Goal: Task Accomplishment & Management: Manage account settings

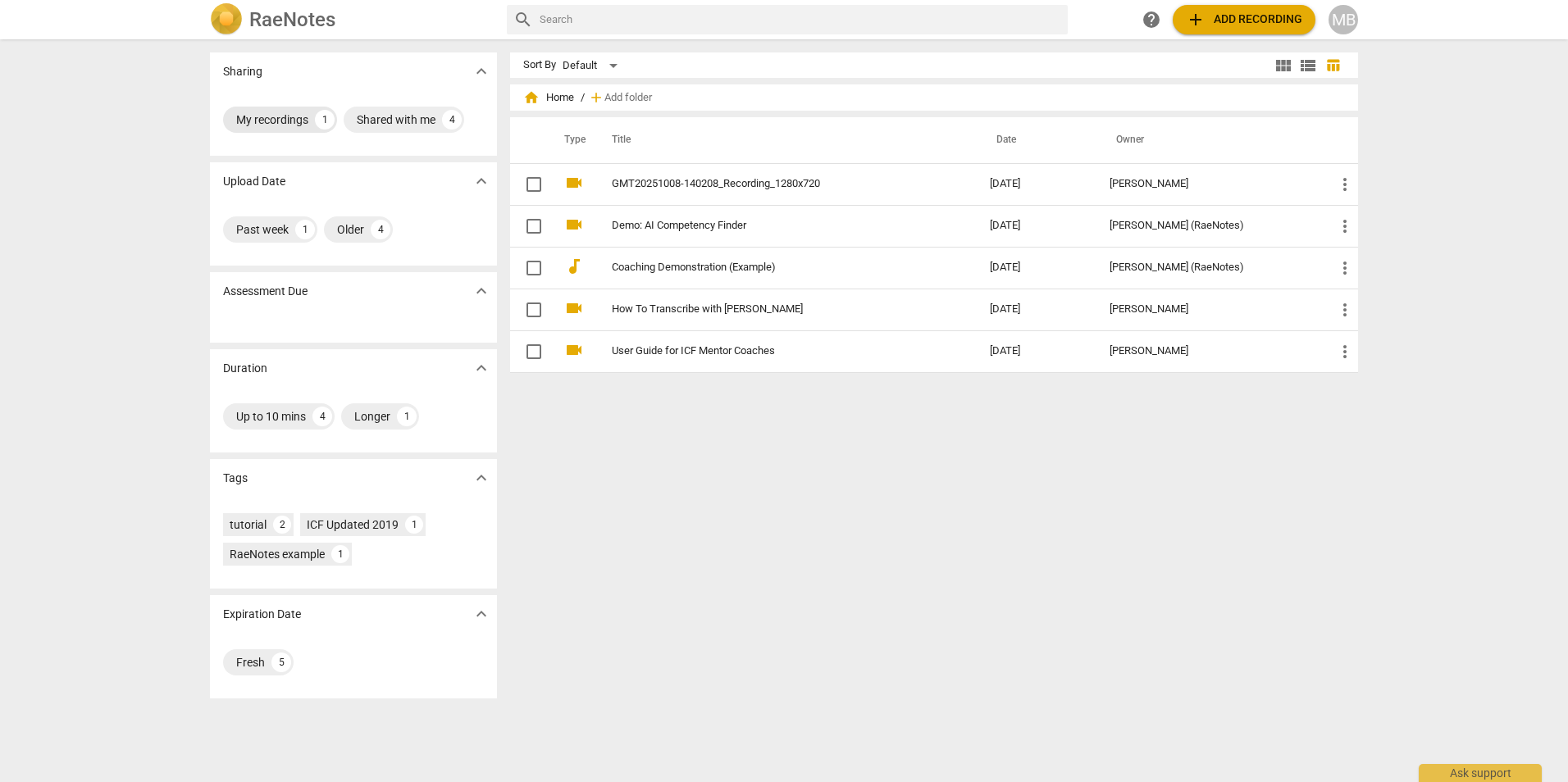
click at [276, 123] on div "My recordings" at bounding box center [272, 119] width 72 height 17
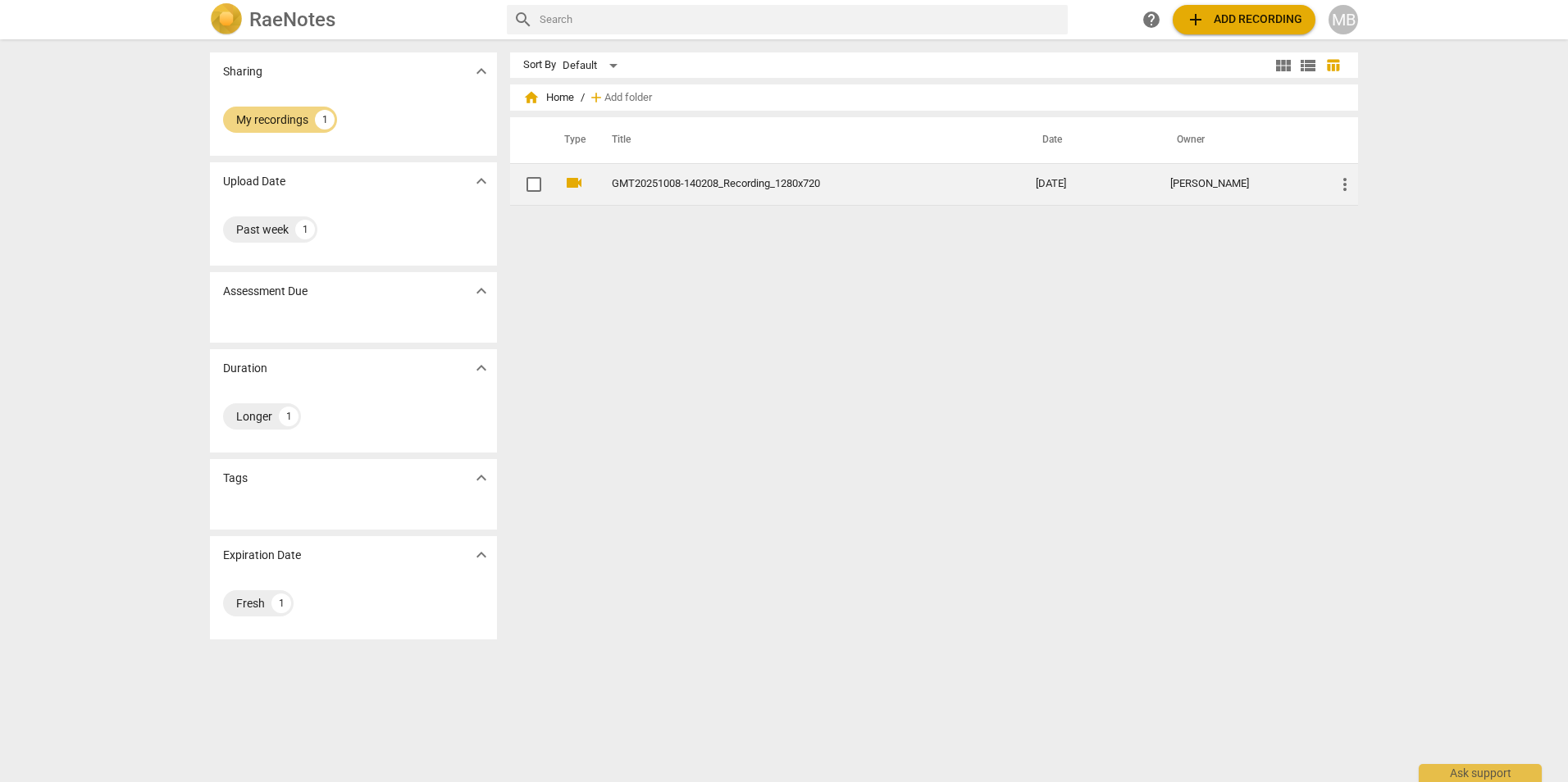
click at [736, 188] on link "GMT20251008-140208_Recording_1280x720" at bounding box center [794, 184] width 365 height 12
click at [736, 0] on html "RaeNotes search help add Add recording MB Sharing expand_more My recordings 1 U…" at bounding box center [784, 0] width 1568 height 0
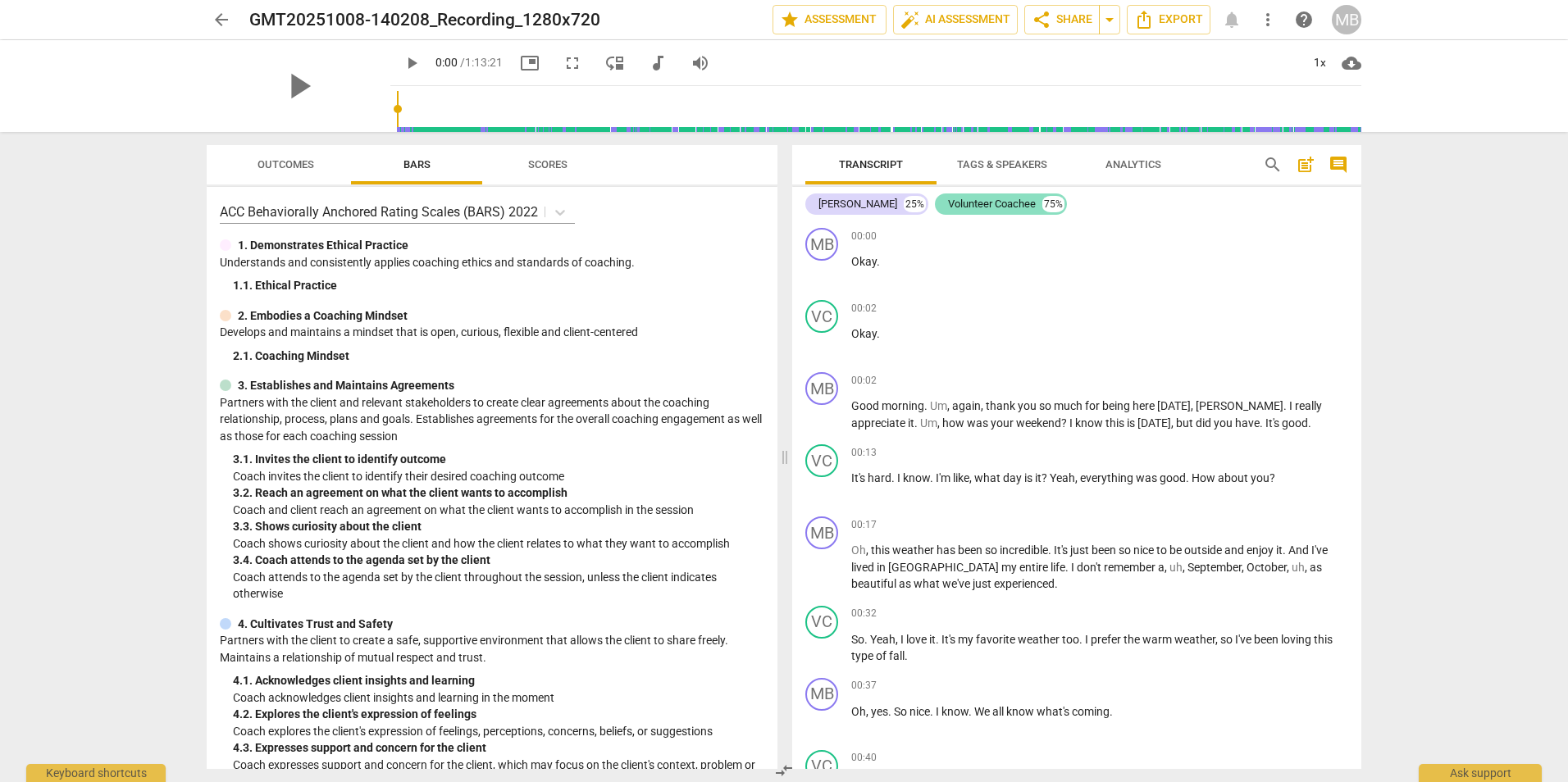
click at [948, 202] on div "Volunteer Coachee" at bounding box center [992, 204] width 88 height 17
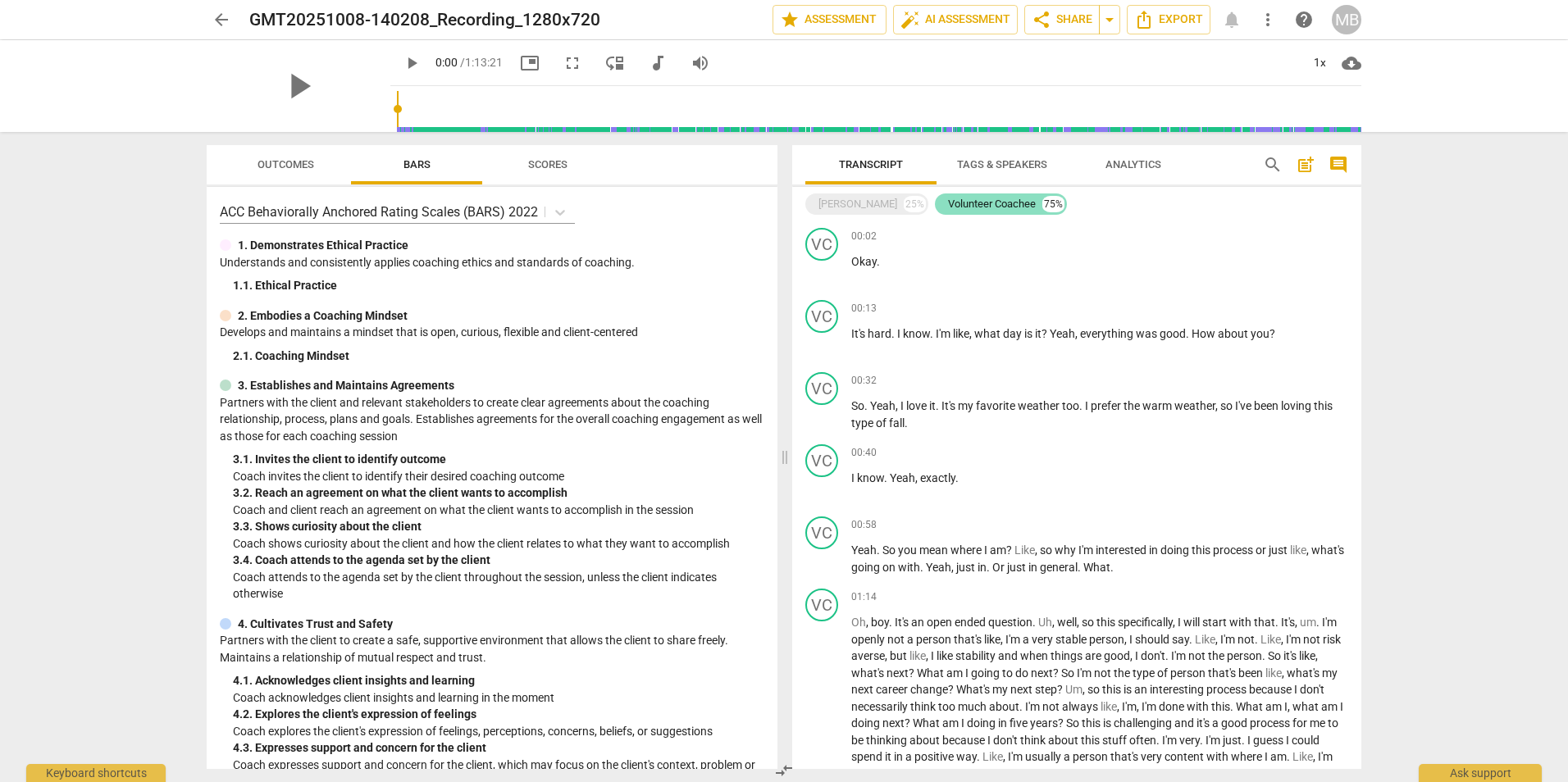
drag, startPoint x: 941, startPoint y: 202, endPoint x: 933, endPoint y: 202, distance: 8.0
click at [948, 202] on div "Volunteer Coachee" at bounding box center [992, 204] width 88 height 17
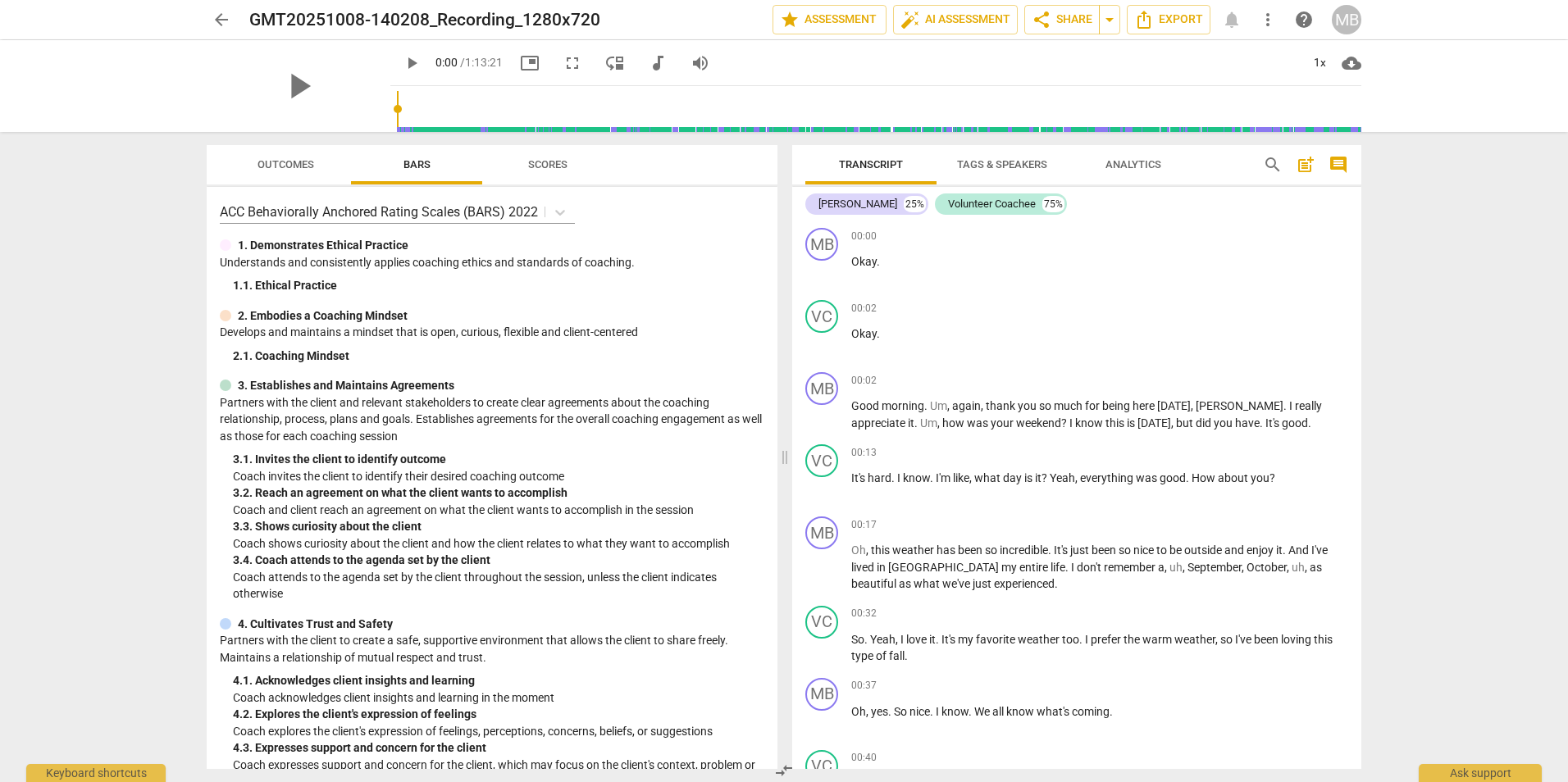
click at [995, 165] on span "Tags & Speakers" at bounding box center [1002, 164] width 91 height 12
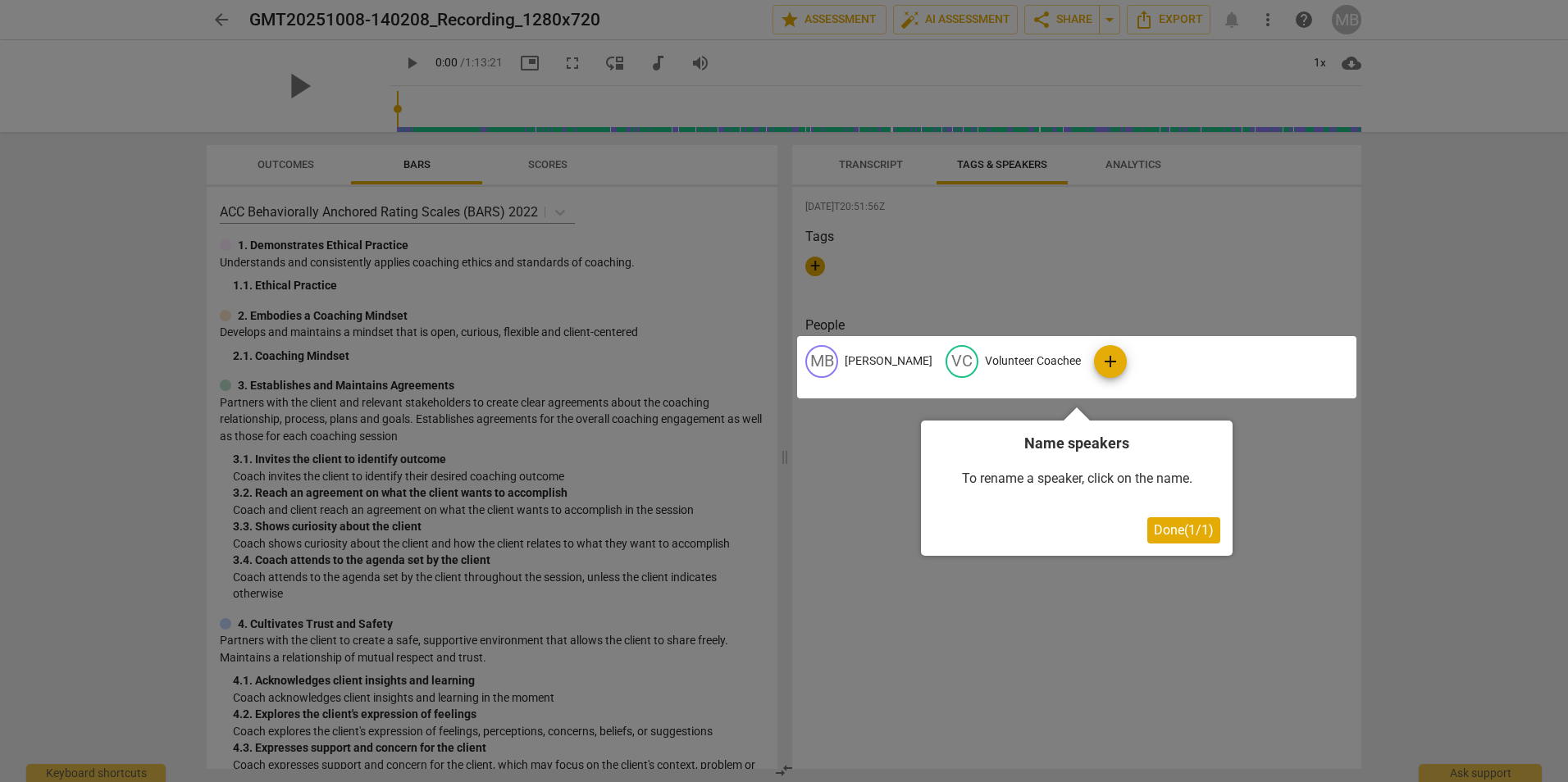
click at [999, 361] on div at bounding box center [1077, 367] width 559 height 62
click at [987, 482] on div "To rename a speaker, click on the name." at bounding box center [1077, 479] width 287 height 51
click at [987, 475] on div "To rename a speaker, click on the name." at bounding box center [1077, 479] width 287 height 51
click at [1090, 356] on div at bounding box center [1077, 367] width 559 height 62
click at [1049, 356] on div at bounding box center [1077, 367] width 559 height 62
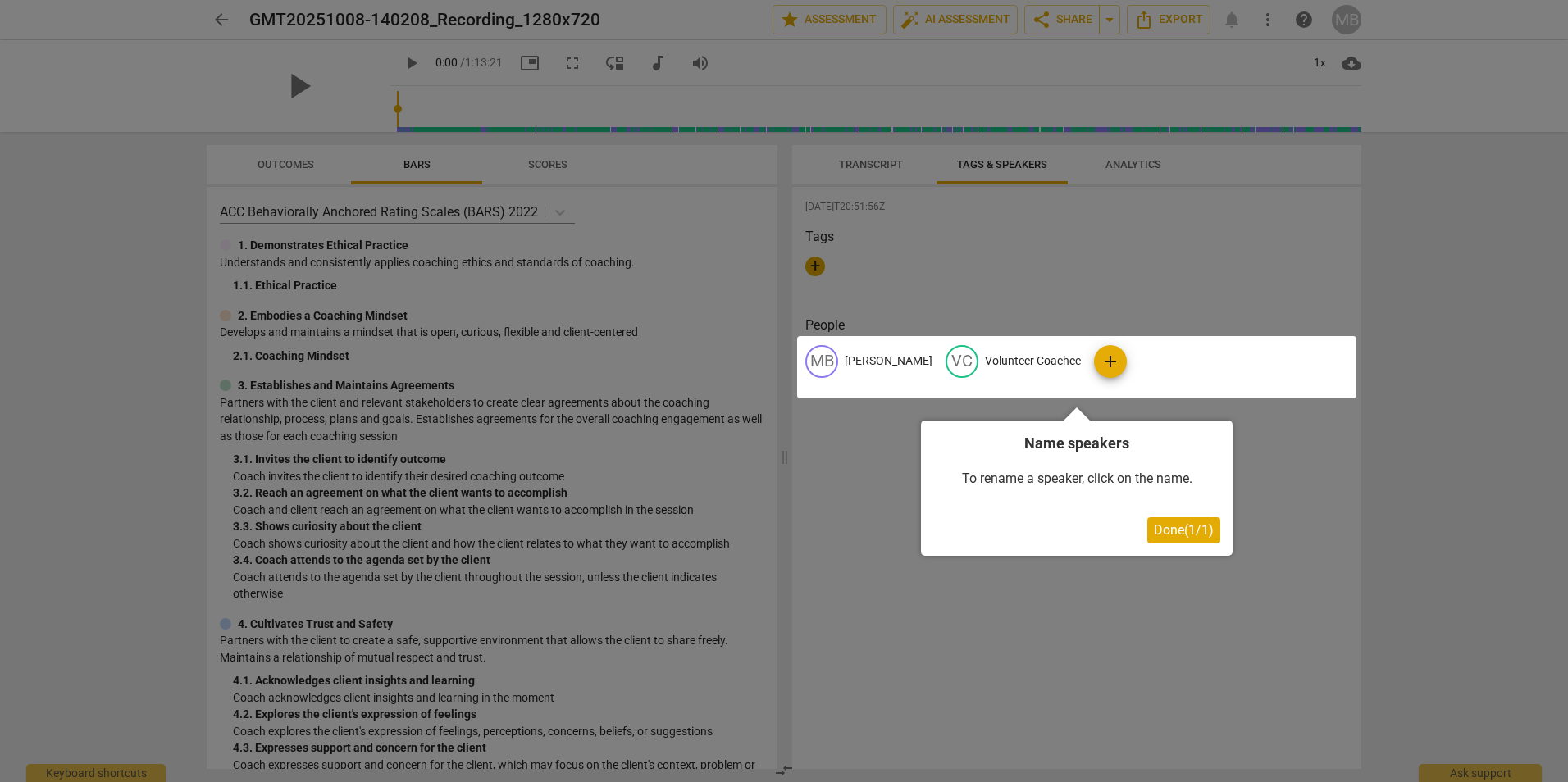
click at [1084, 353] on div at bounding box center [1077, 367] width 559 height 62
click at [999, 481] on div "To rename a speaker, click on the name." at bounding box center [1077, 479] width 287 height 51
click at [976, 481] on div "To rename a speaker, click on the name." at bounding box center [1077, 479] width 287 height 51
drag, startPoint x: 1084, startPoint y: 485, endPoint x: 1067, endPoint y: 489, distance: 17.5
click at [1067, 489] on div "To rename a speaker, click on the name." at bounding box center [1077, 479] width 287 height 51
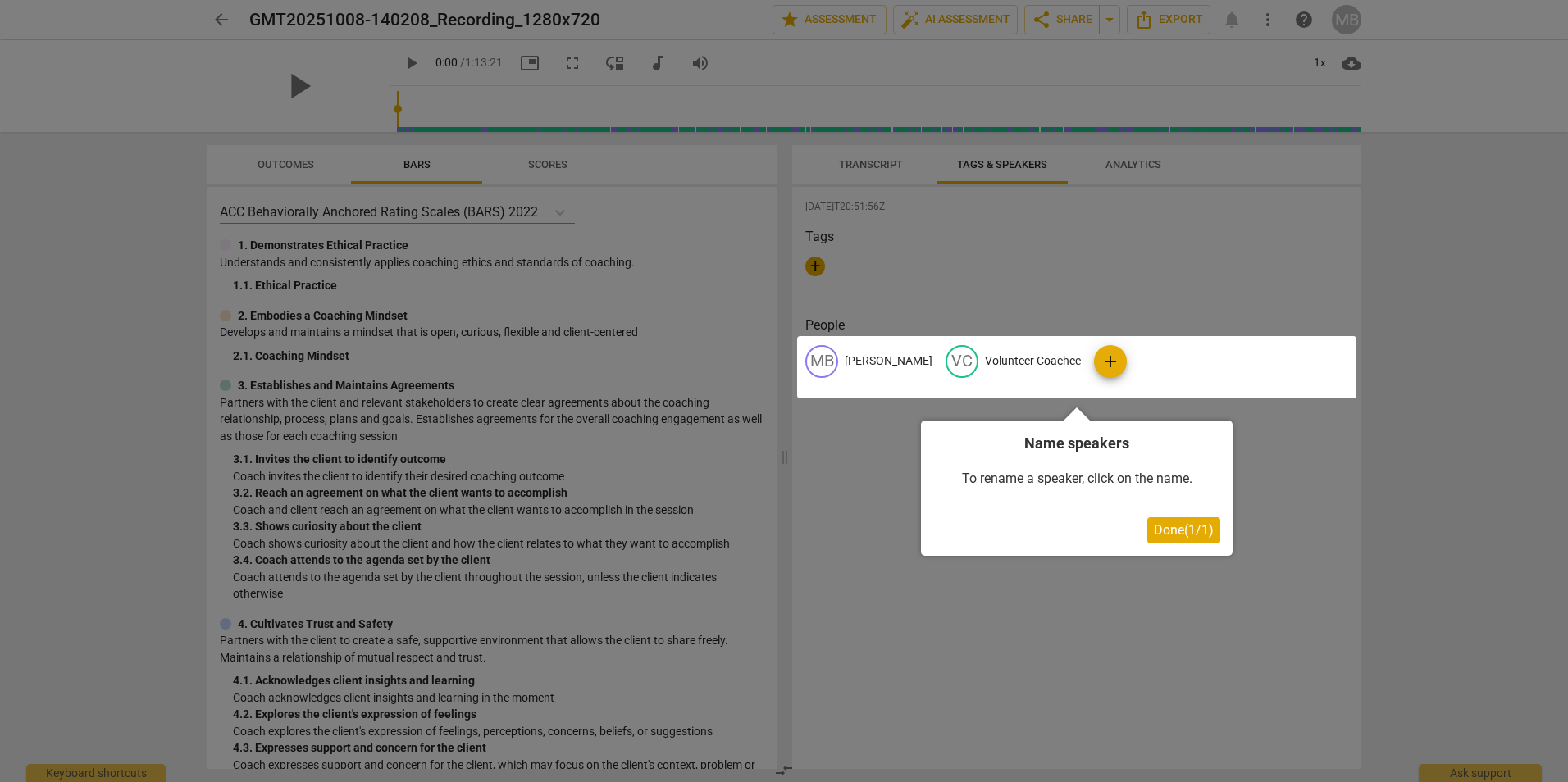
click at [1085, 363] on div at bounding box center [1077, 367] width 559 height 62
click at [966, 479] on div "To rename a speaker, click on the name." at bounding box center [1077, 479] width 287 height 51
click at [962, 528] on div "Done ( 1 / 1 )" at bounding box center [1077, 531] width 287 height 26
click at [952, 527] on div "Done ( 1 / 1 )" at bounding box center [1077, 531] width 287 height 26
click at [951, 503] on div "Name speakers To rename a speaker, click on the name. Done ( 1 / 1 )" at bounding box center [1077, 489] width 312 height 135
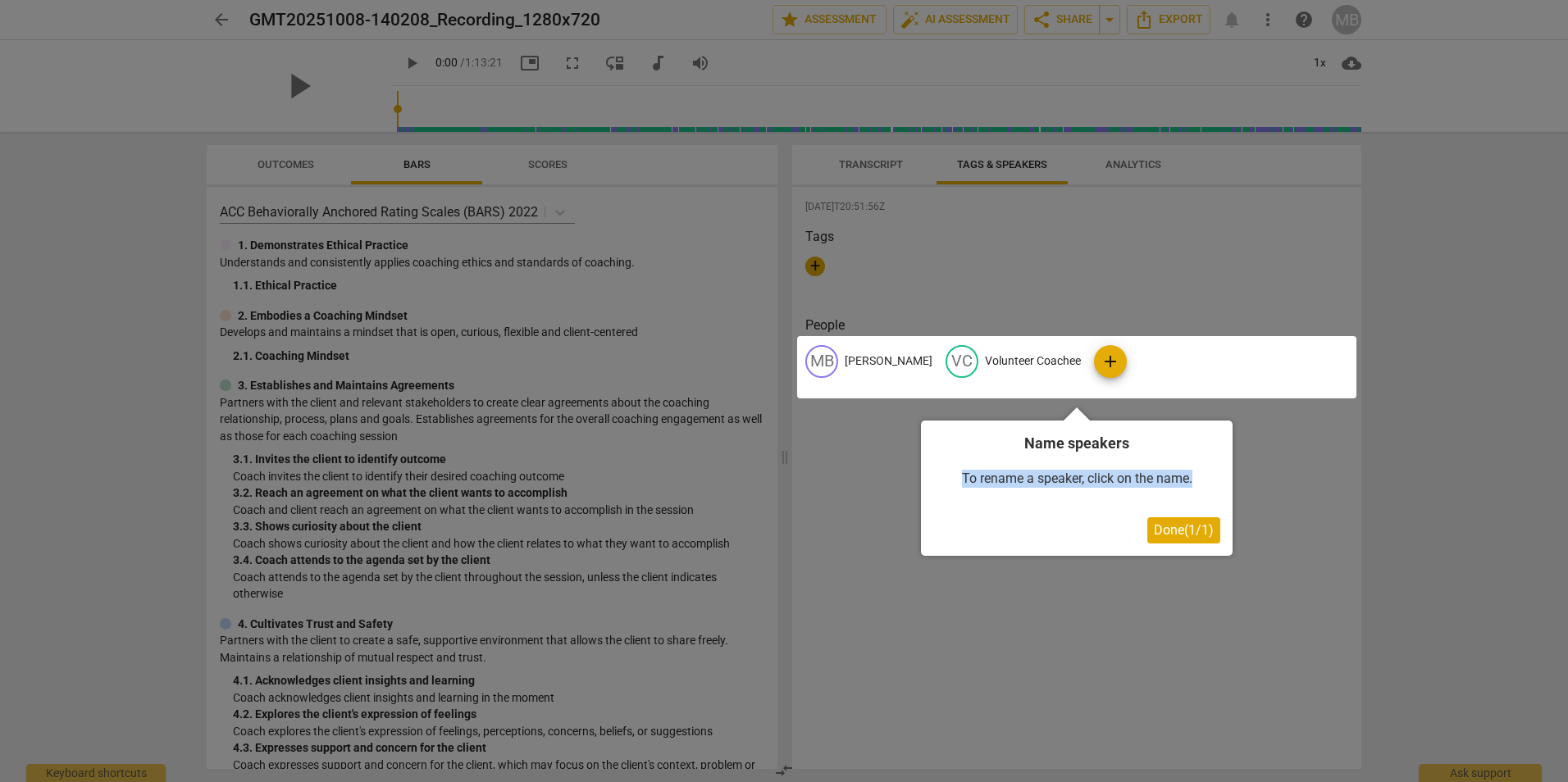
drag, startPoint x: 951, startPoint y: 503, endPoint x: 965, endPoint y: 517, distance: 19.8
click at [965, 522] on div "Done ( 1 / 1 )" at bounding box center [1077, 531] width 287 height 26
click at [966, 353] on div at bounding box center [1077, 367] width 559 height 62
click at [966, 357] on div at bounding box center [1077, 367] width 559 height 62
click at [962, 358] on div at bounding box center [1077, 367] width 559 height 62
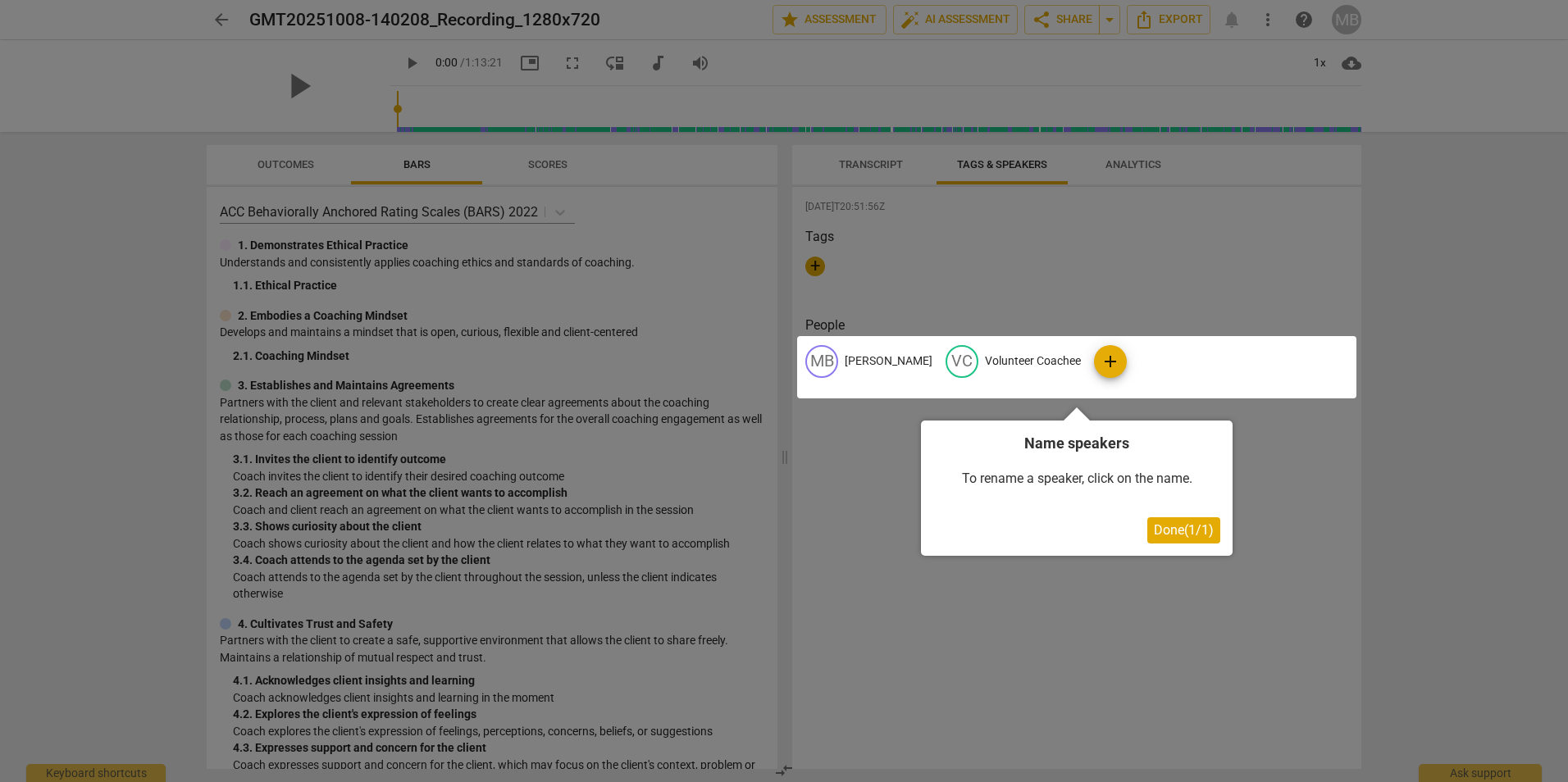
click at [949, 358] on div at bounding box center [1077, 367] width 559 height 62
click at [875, 366] on div at bounding box center [1077, 367] width 559 height 62
click at [970, 366] on div at bounding box center [1077, 367] width 559 height 62
click at [935, 362] on div at bounding box center [1077, 367] width 559 height 62
click at [1015, 482] on div "To rename a speaker, click on the name." at bounding box center [1077, 479] width 287 height 51
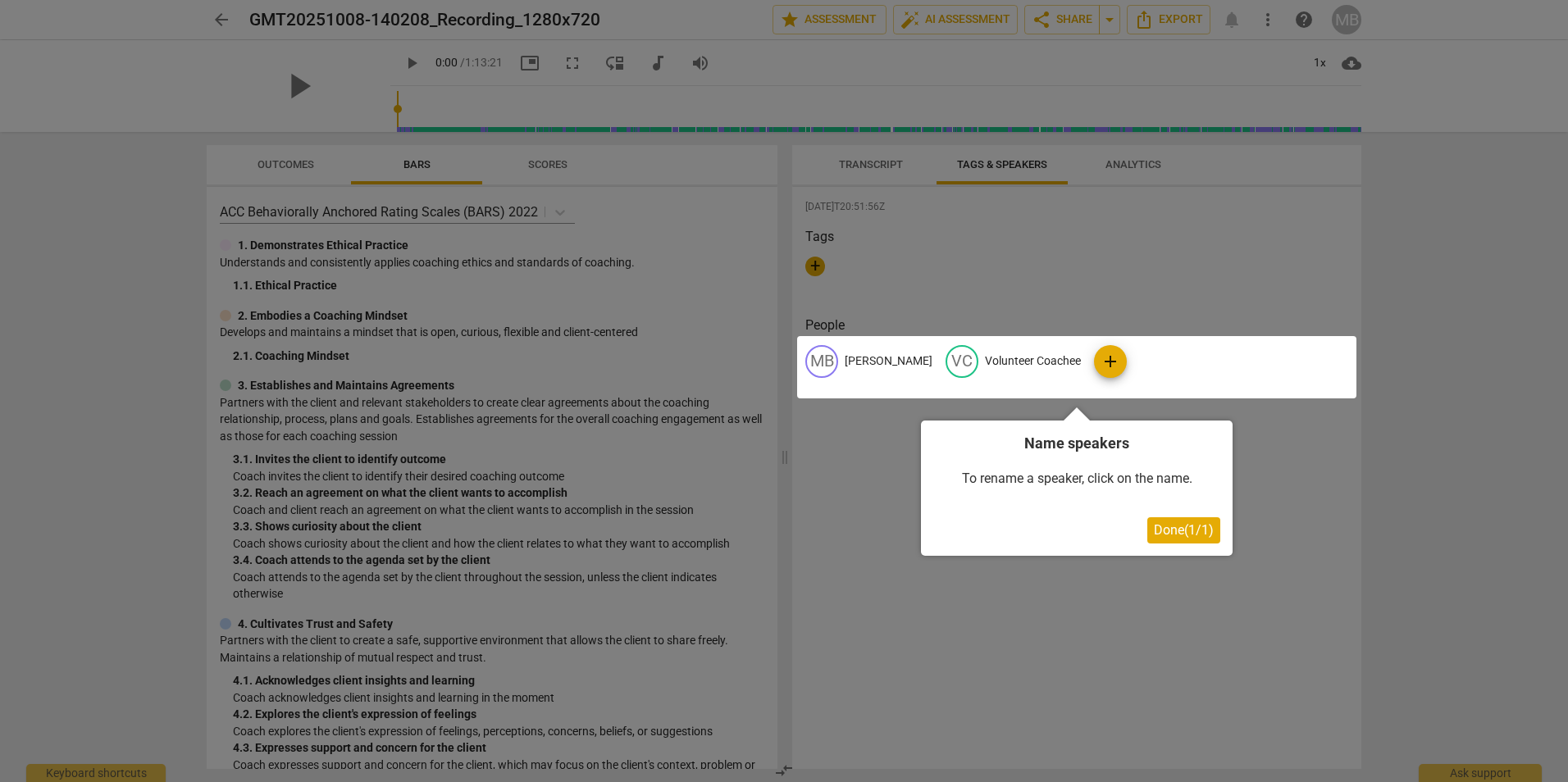
click at [977, 524] on div "Done ( 1 / 1 )" at bounding box center [1077, 531] width 287 height 26
click at [1040, 444] on h4 "Name speakers" at bounding box center [1077, 443] width 287 height 20
click at [1085, 361] on div at bounding box center [1077, 367] width 559 height 62
click at [1001, 353] on div at bounding box center [1077, 367] width 559 height 62
click at [981, 360] on div at bounding box center [1077, 367] width 559 height 62
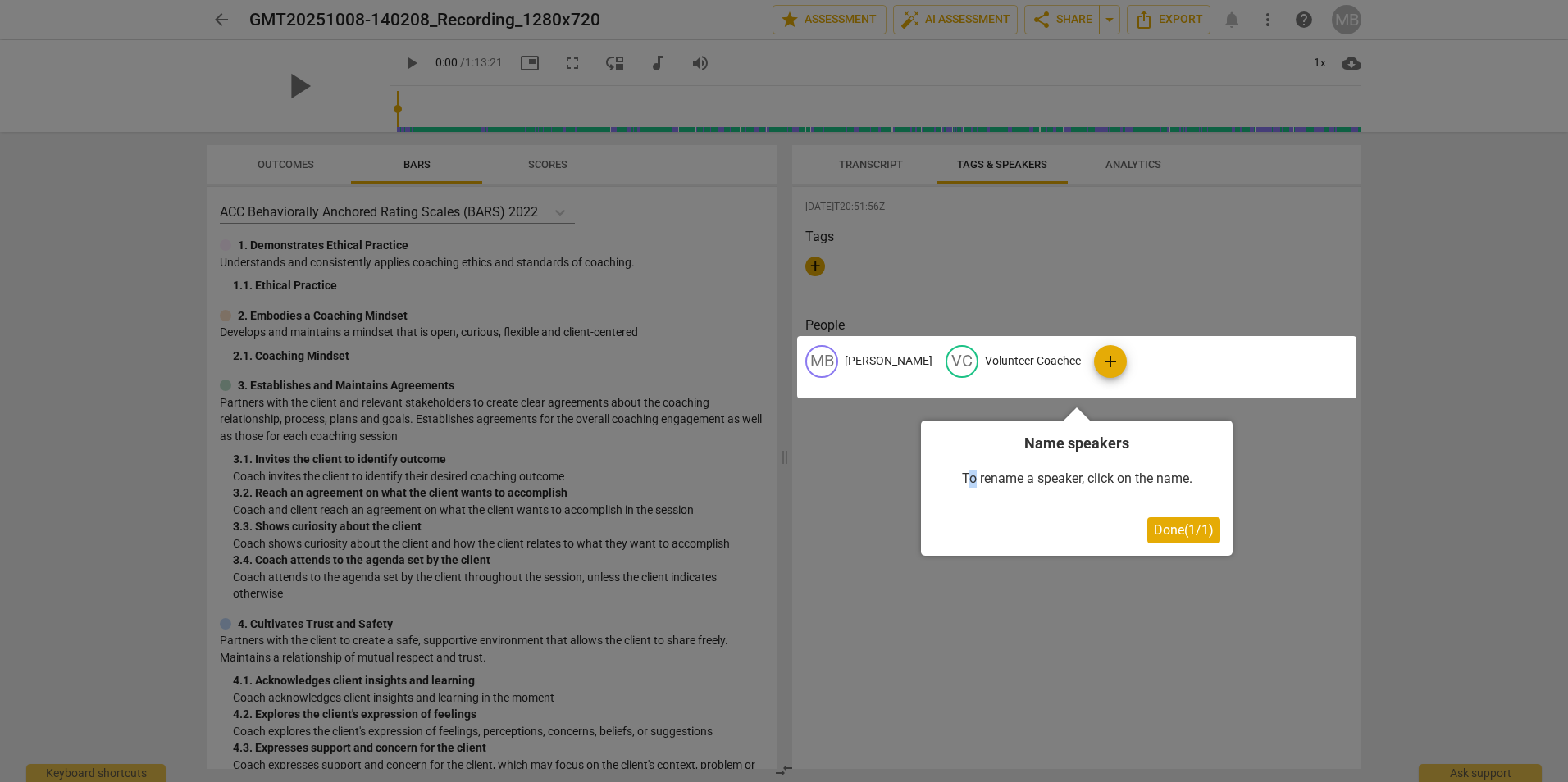
click at [971, 467] on div "To rename a speaker, click on the name." at bounding box center [1077, 479] width 287 height 51
drag, startPoint x: 971, startPoint y: 467, endPoint x: 986, endPoint y: 482, distance: 21.2
click at [986, 482] on div "To rename a speaker, click on the name." at bounding box center [1077, 479] width 287 height 51
click at [970, 355] on div at bounding box center [1077, 367] width 559 height 62
click at [1291, 561] on div at bounding box center [784, 391] width 1568 height 782
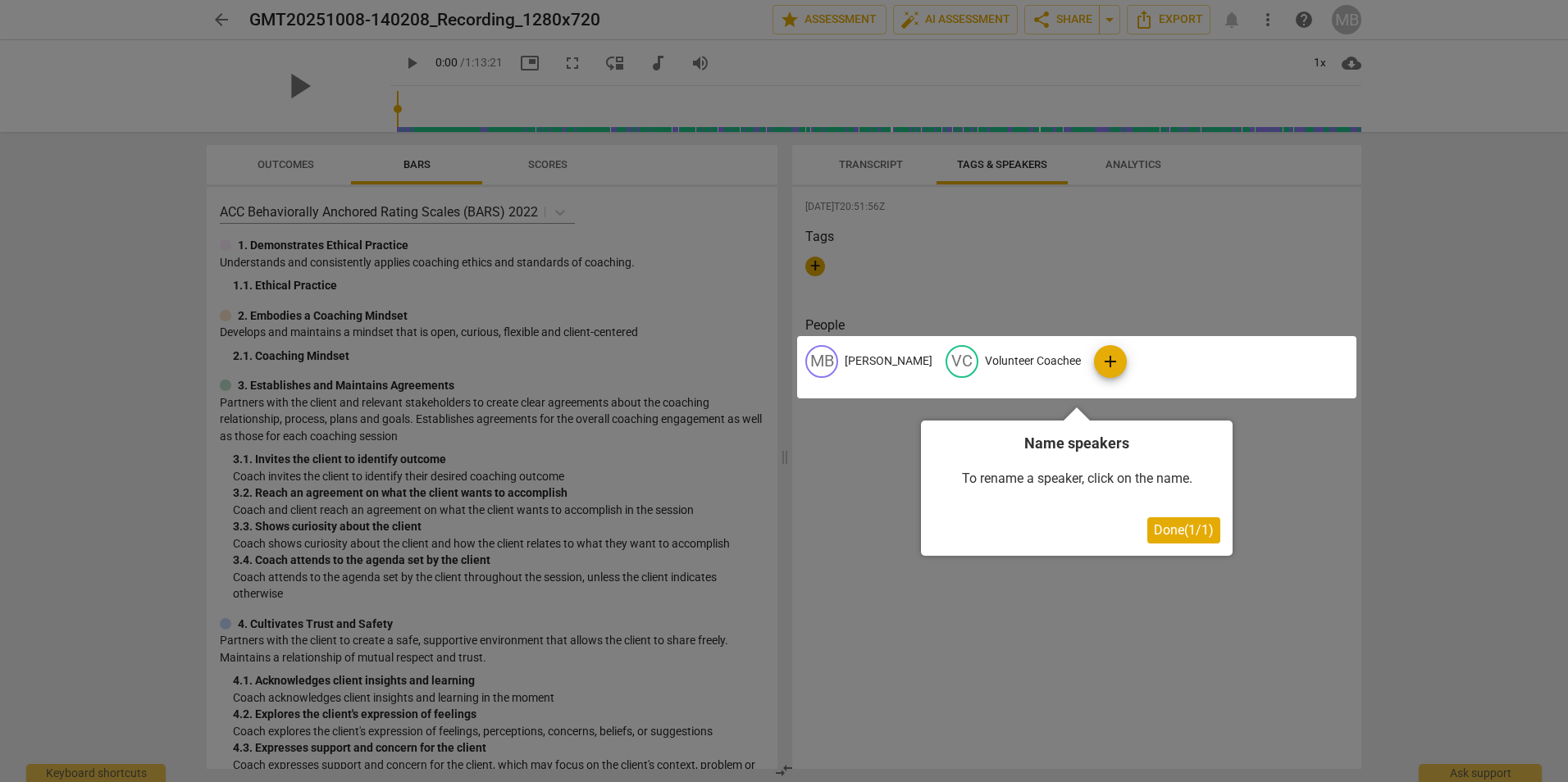
click at [990, 370] on div at bounding box center [1077, 367] width 559 height 62
click at [1013, 162] on div at bounding box center [784, 391] width 1568 height 782
click at [1148, 527] on button "Done ( 1 / 1 )" at bounding box center [1183, 531] width 73 height 26
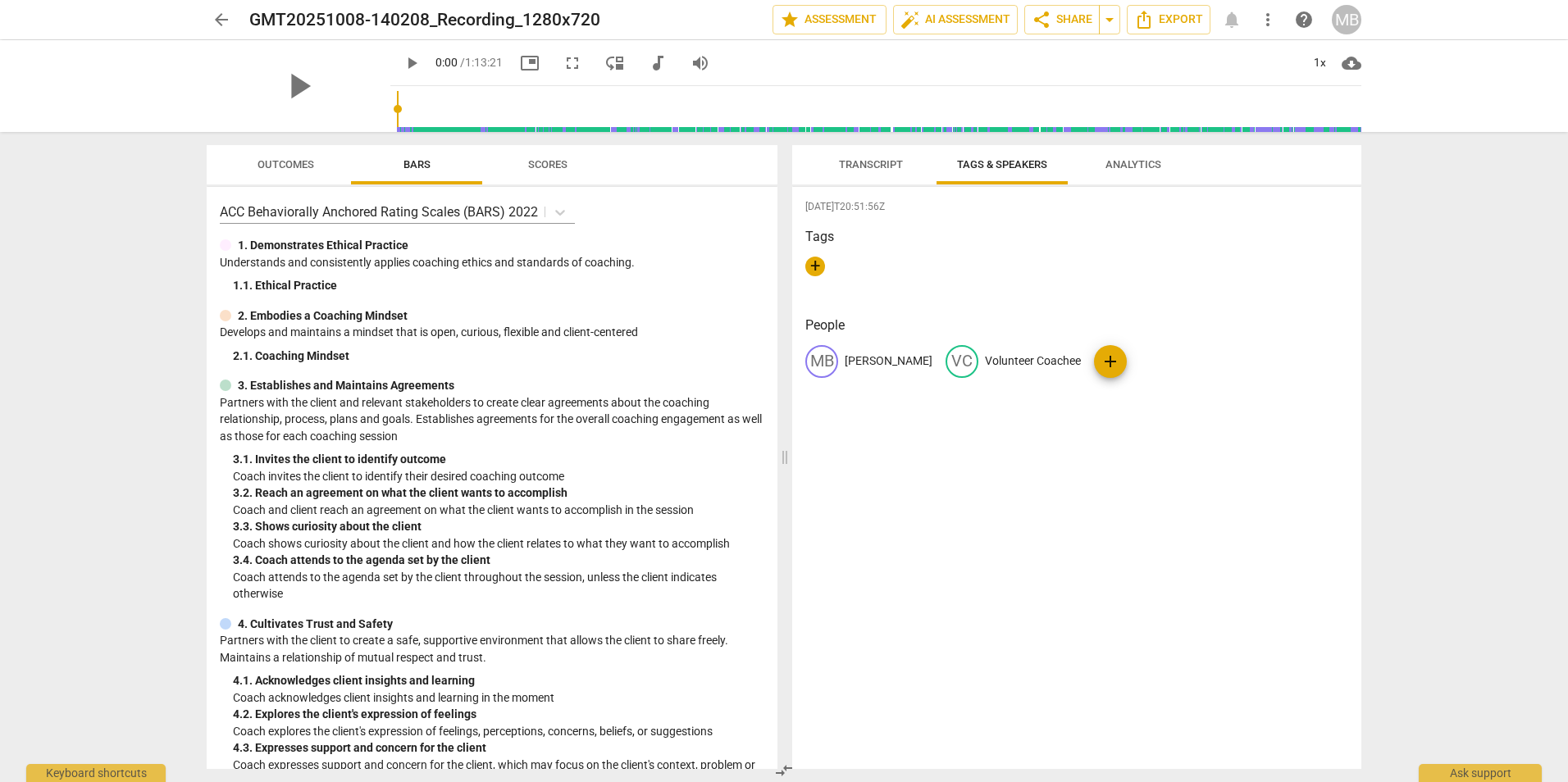
click at [1100, 358] on span "add" at bounding box center [1110, 361] width 19 height 19
click at [1032, 355] on p "Volunteer Coachee" at bounding box center [1033, 361] width 96 height 18
type input "[PERSON_NAME]"
click at [1103, 411] on div "[DATE]T20:51:56Z Tags + People MB [PERSON_NAME] edit [PERSON_NAME] delete ? No …" at bounding box center [1077, 478] width 570 height 582
drag, startPoint x: 1123, startPoint y: 362, endPoint x: 1063, endPoint y: 406, distance: 74.4
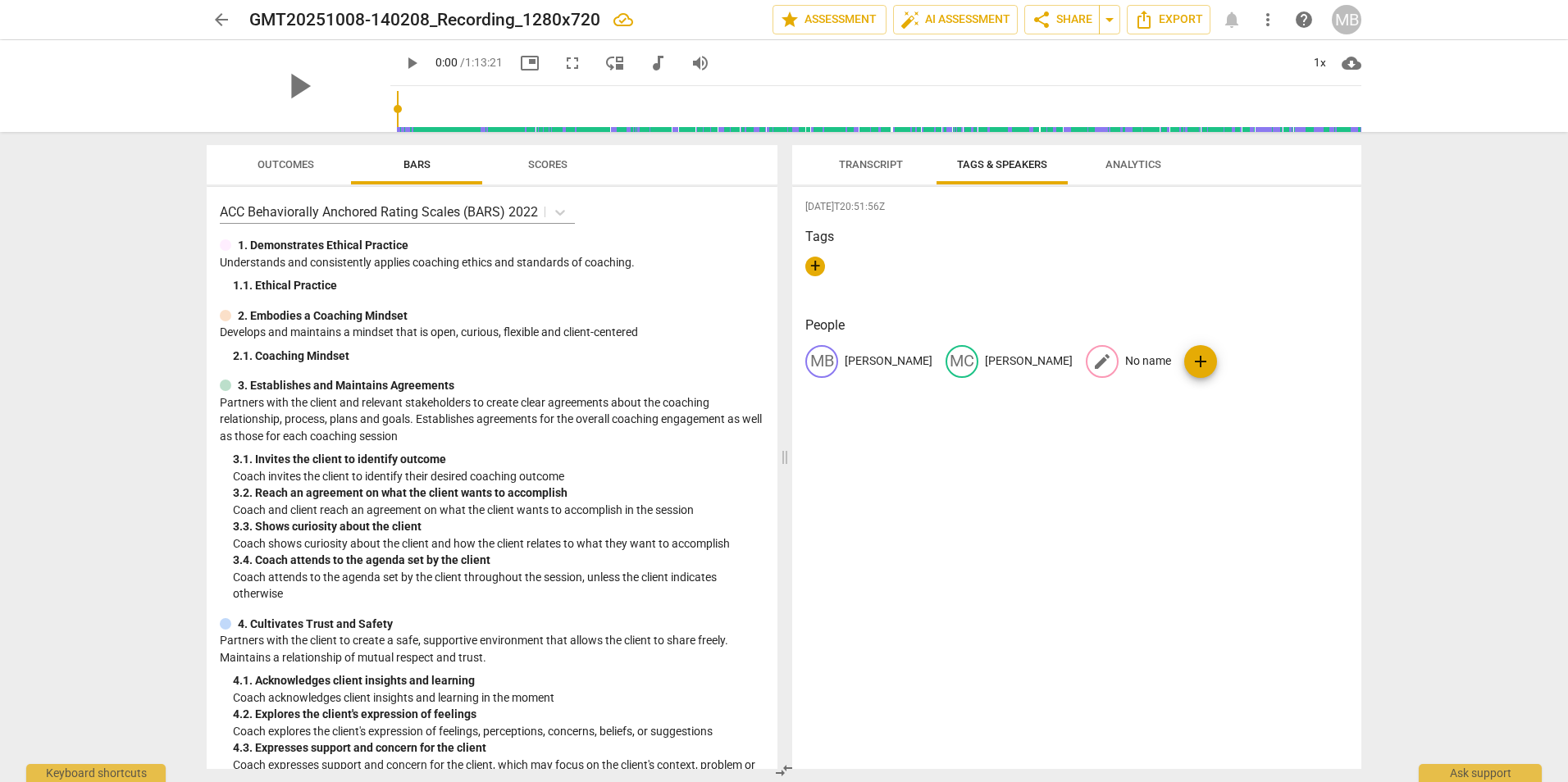
click at [1063, 406] on div "[DATE]T20:51:56Z Tags + People MB [PERSON_NAME] MC [PERSON_NAME] edit No name a…" at bounding box center [1077, 478] width 570 height 582
click at [1125, 358] on p "No name" at bounding box center [1148, 361] width 46 height 18
click at [1257, 361] on span "delete" at bounding box center [1266, 361] width 18 height 18
click at [877, 163] on span "Transcript" at bounding box center [871, 164] width 64 height 12
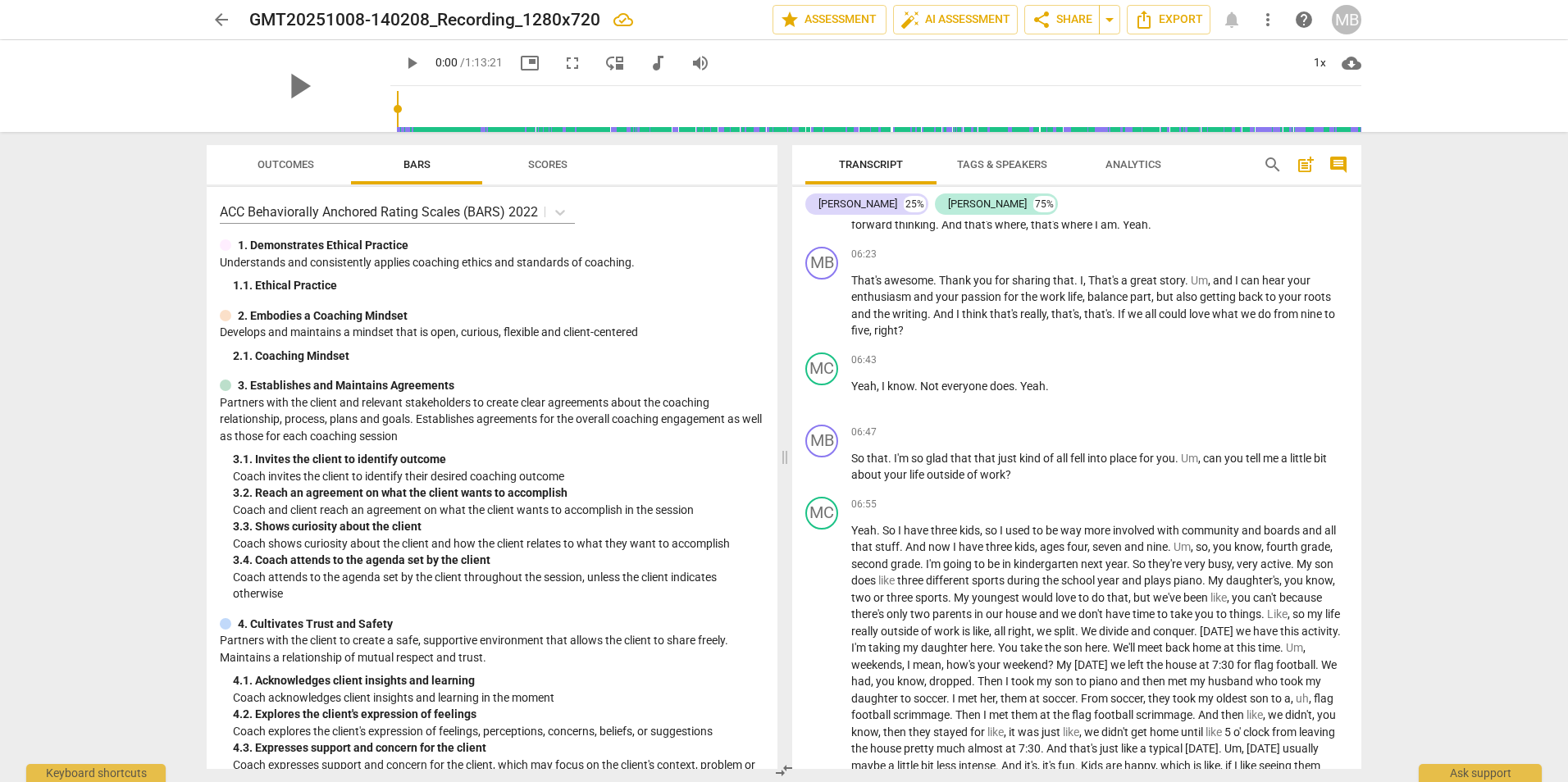
scroll to position [1804, 0]
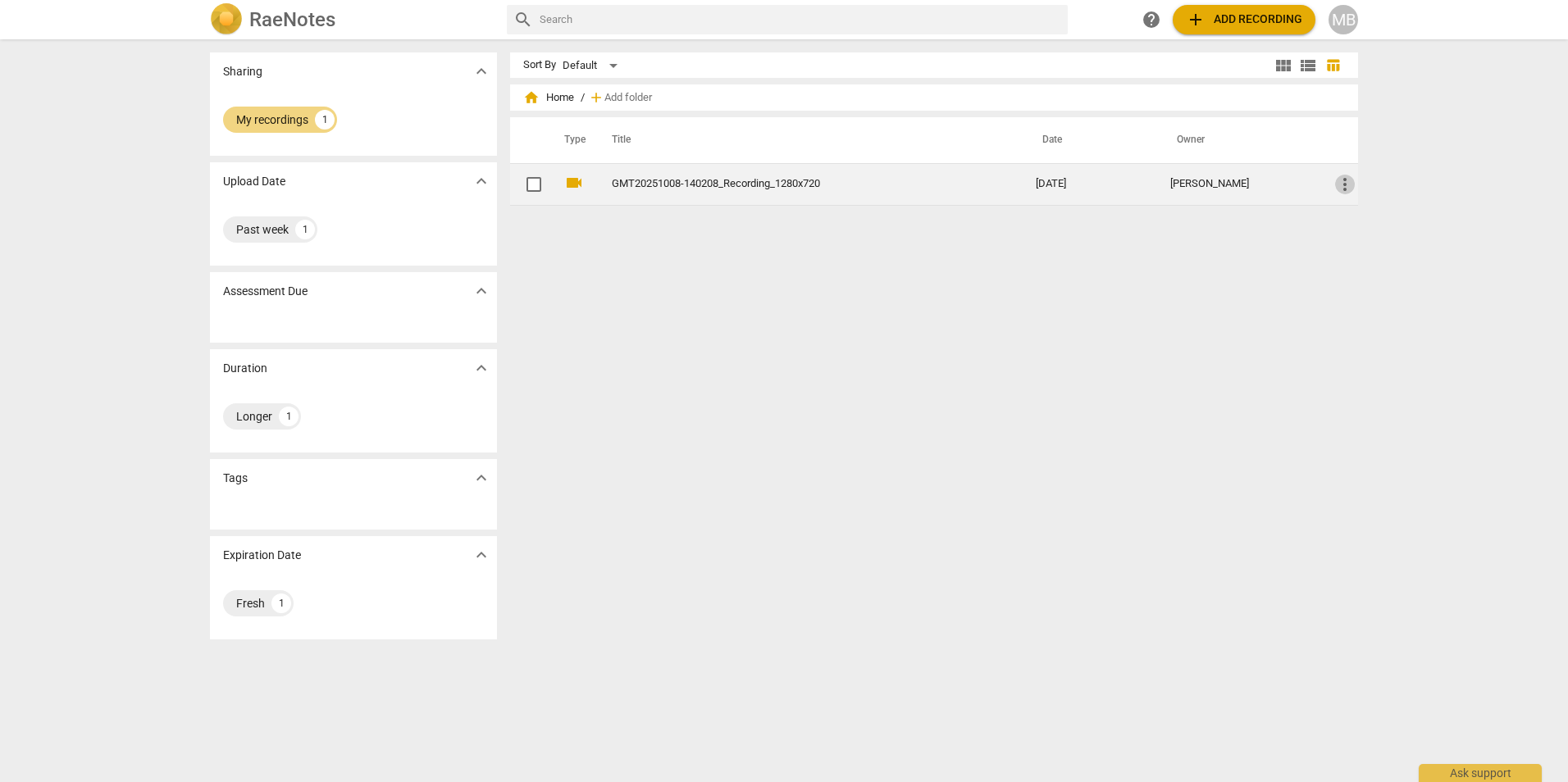
click at [1344, 185] on span "more_vert" at bounding box center [1345, 185] width 19 height 19
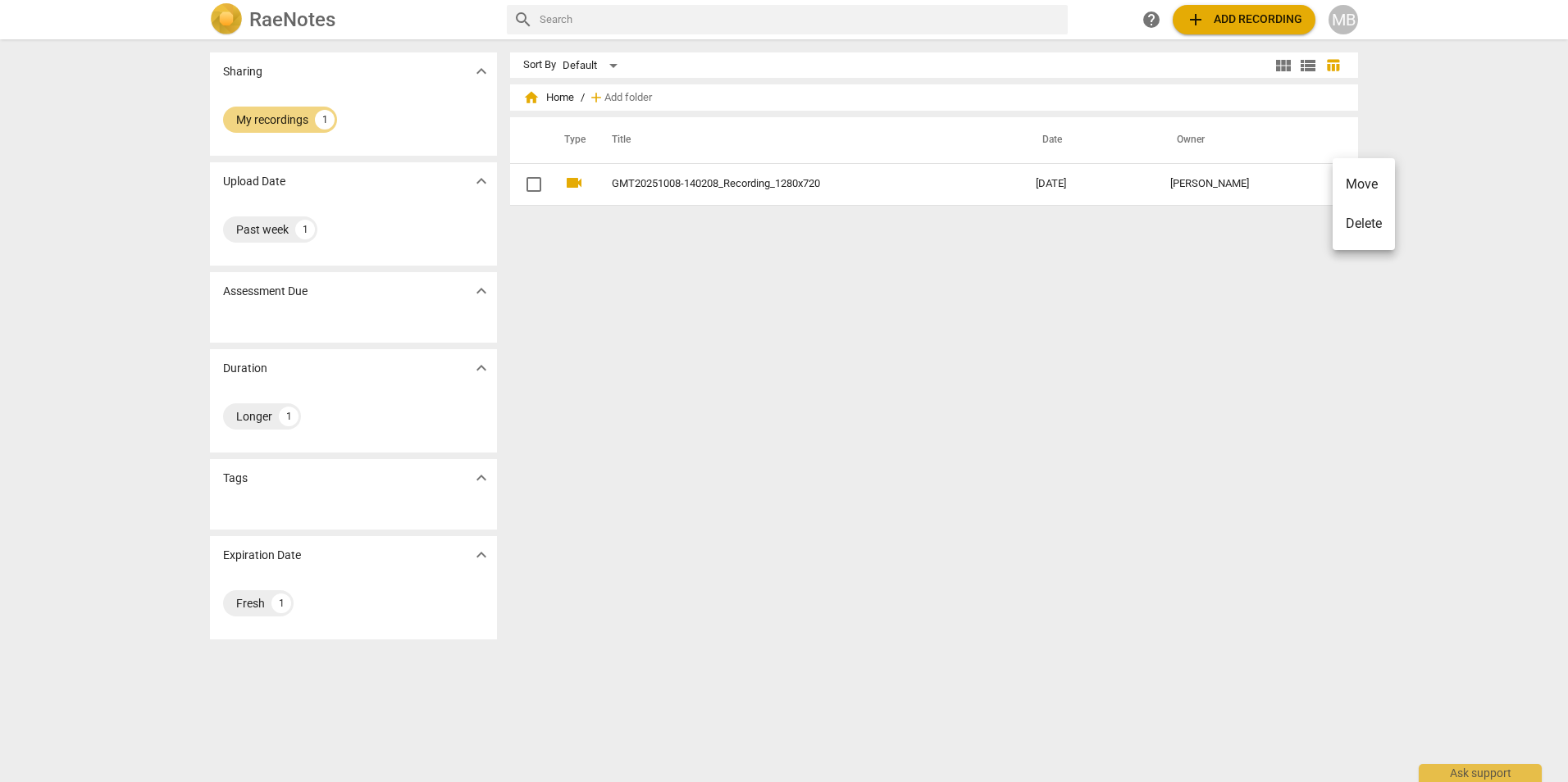
click at [1272, 308] on div at bounding box center [784, 391] width 1568 height 782
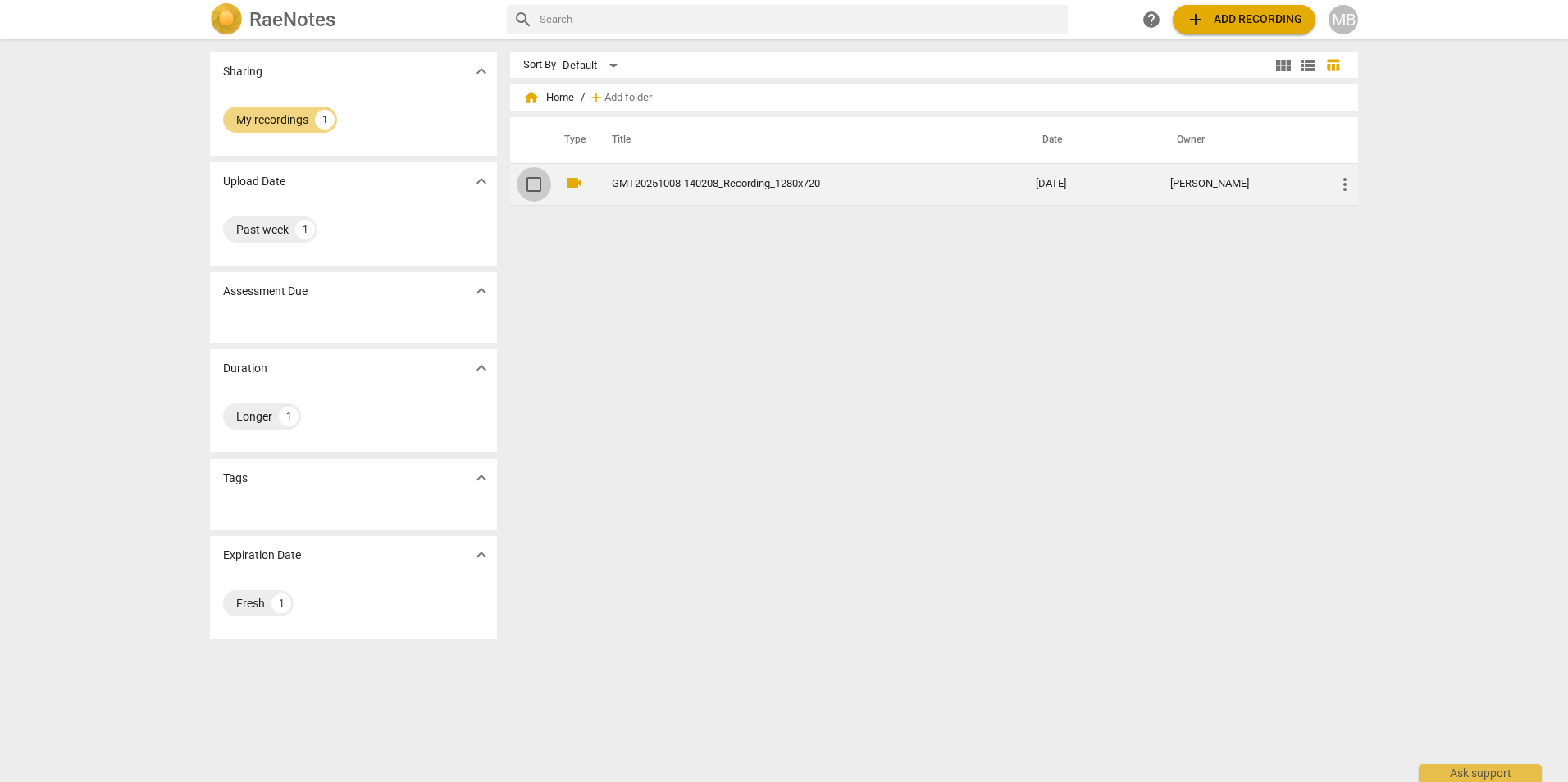
click at [532, 183] on input "checkbox" at bounding box center [534, 185] width 34 height 19
checkbox input "false"
click at [1341, 192] on span "more_vert" at bounding box center [1345, 185] width 19 height 19
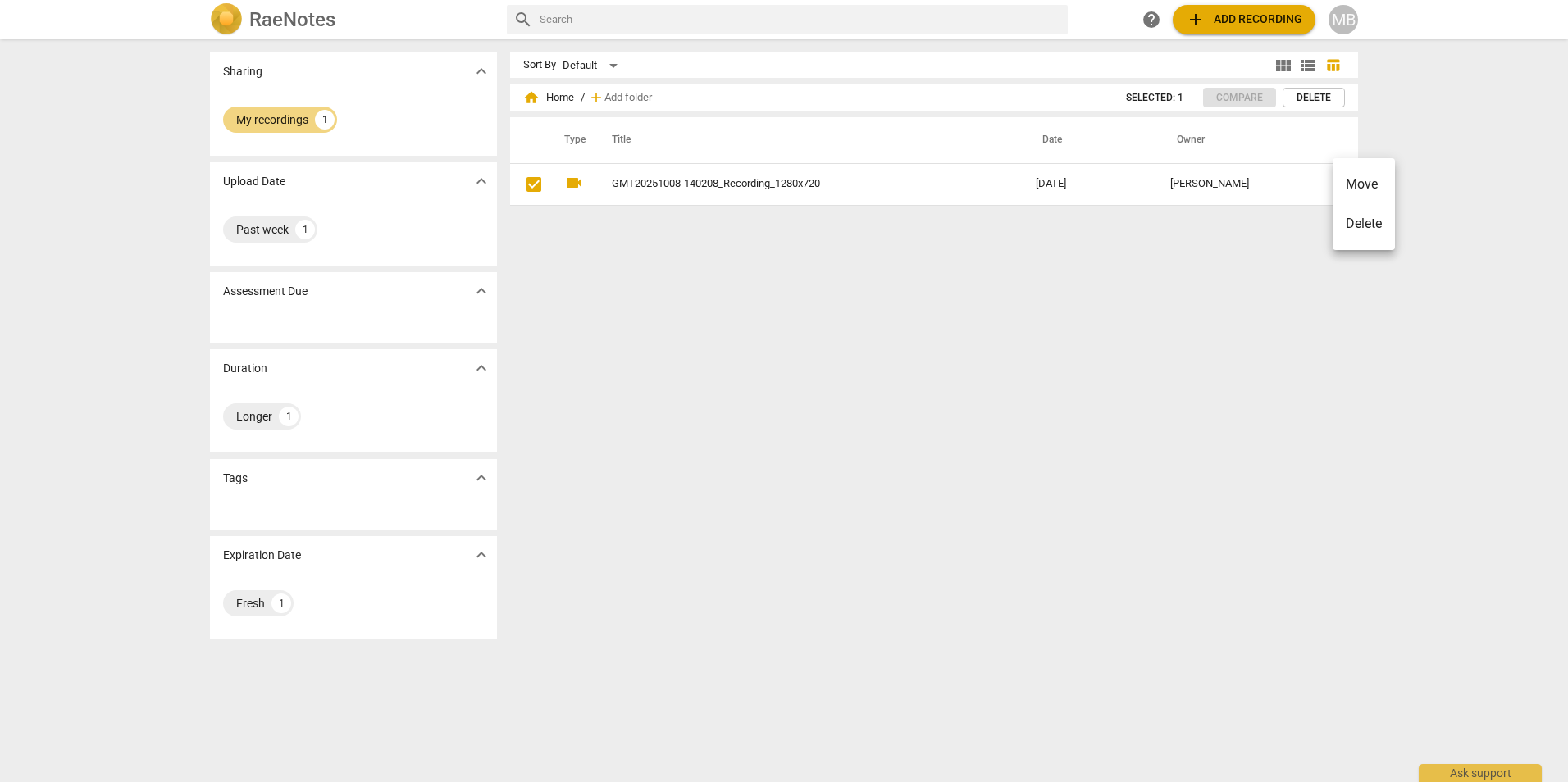
click at [1292, 250] on div at bounding box center [784, 391] width 1568 height 782
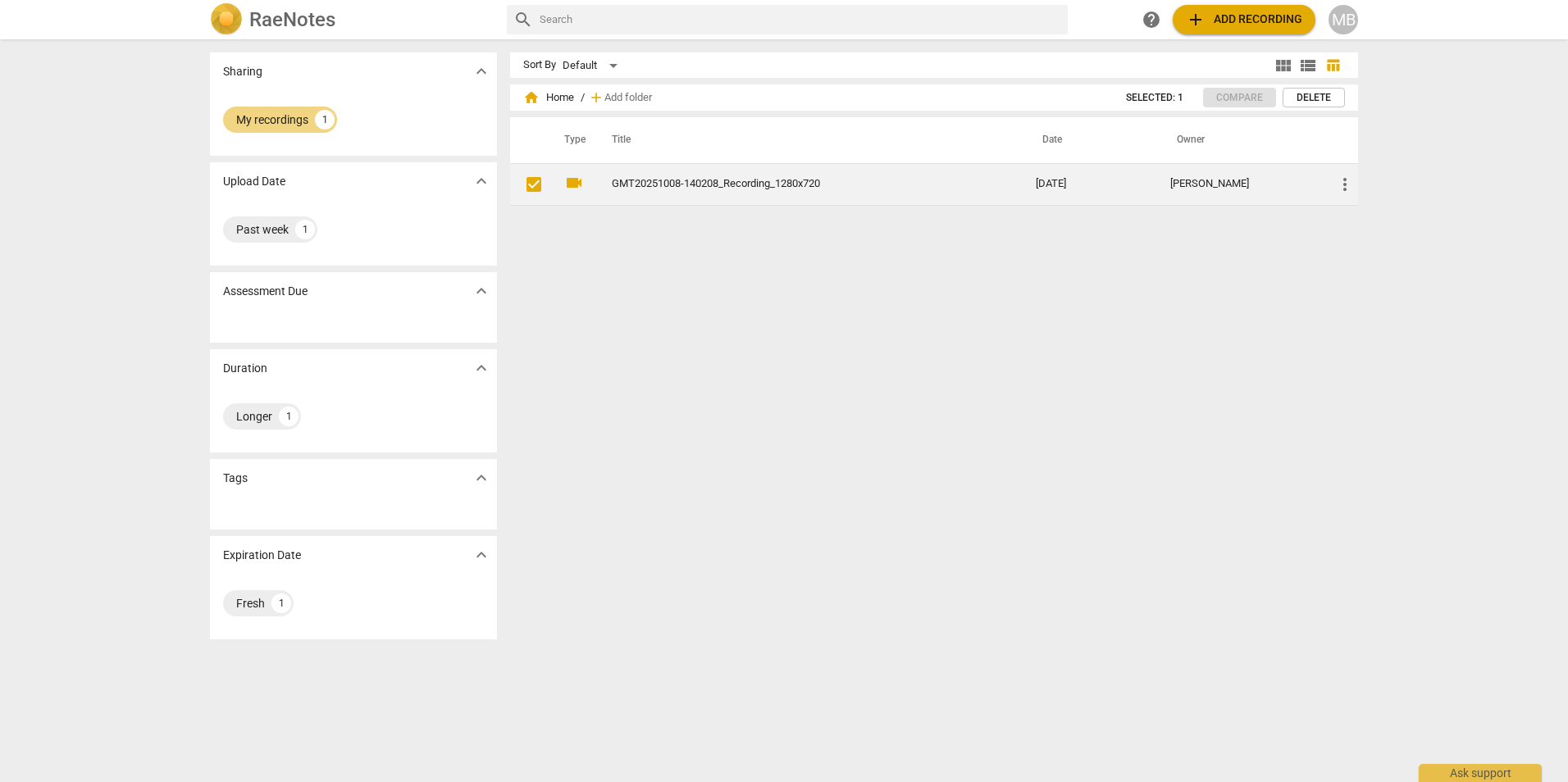
click at [533, 187] on input "checkbox" at bounding box center [534, 185] width 34 height 19
